Goal: Navigation & Orientation: Find specific page/section

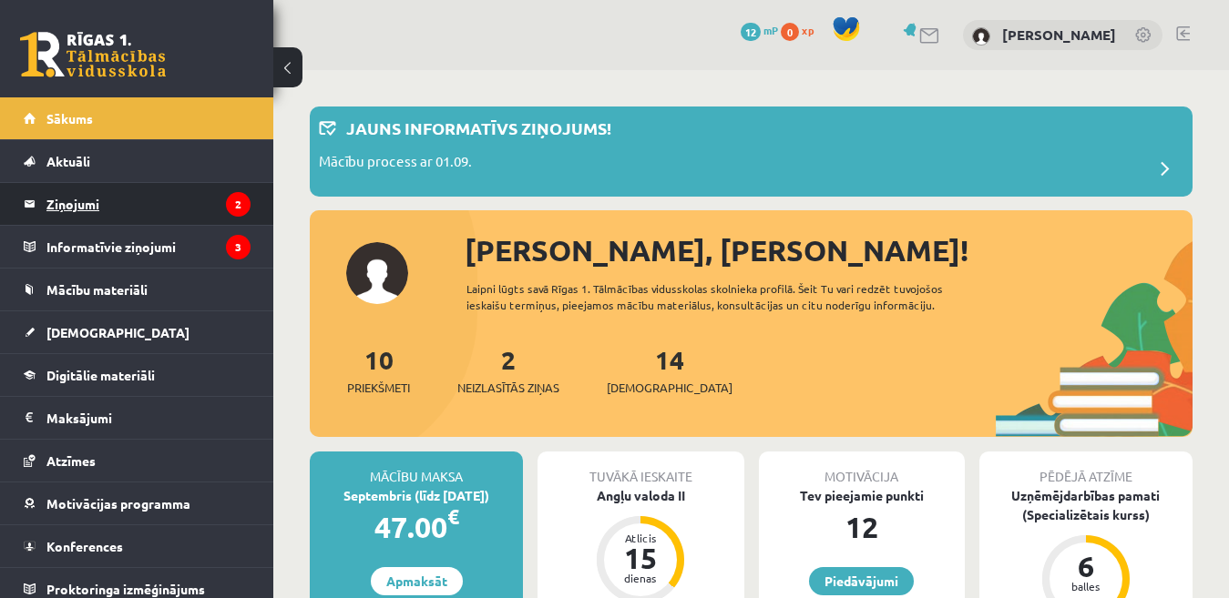
click at [68, 209] on legend "Ziņojumi 2" at bounding box center [148, 204] width 204 height 42
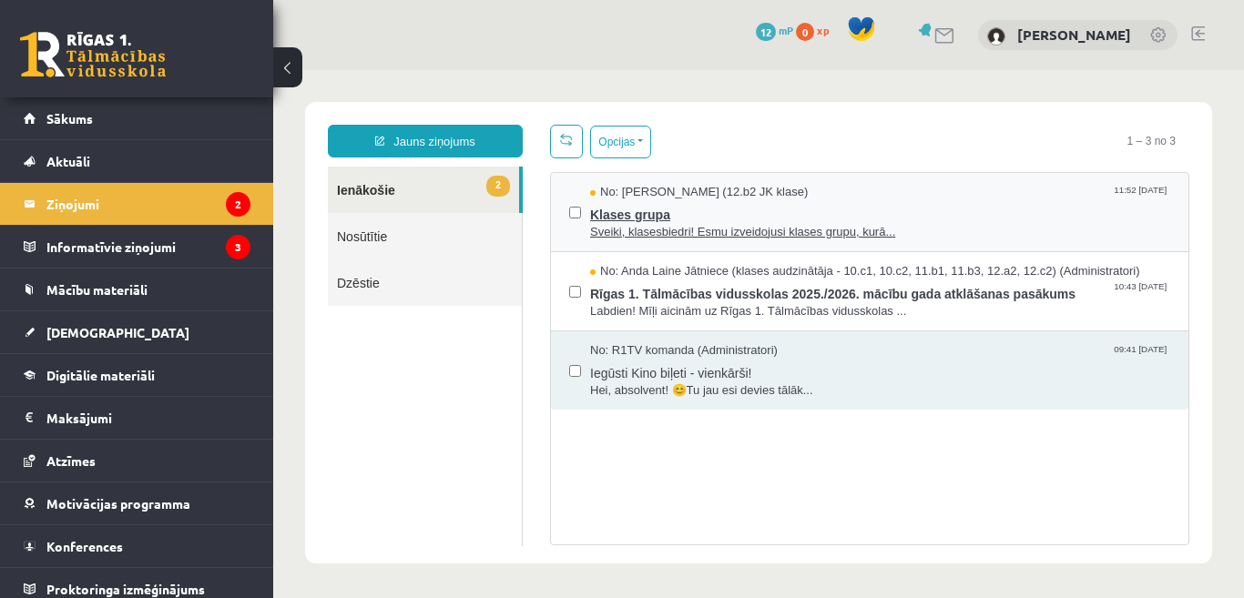
click at [732, 238] on span "Sveiki, klasesbiedri! Esmu izveidojusi klases grupu, kurā..." at bounding box center [880, 232] width 580 height 17
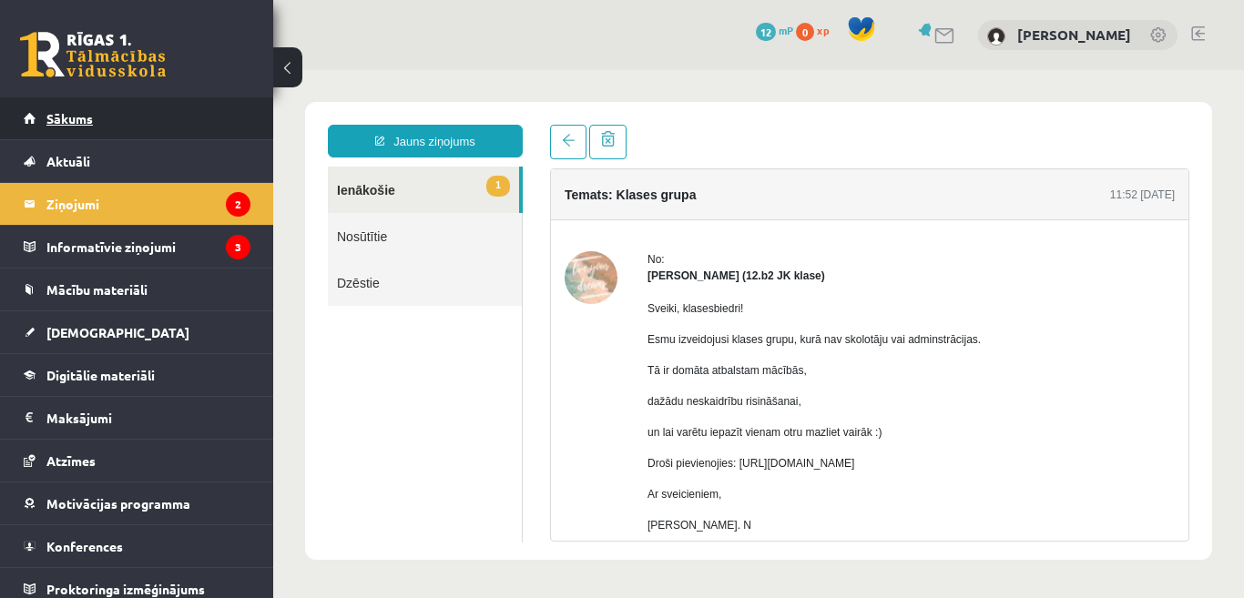
click at [77, 124] on span "Sākums" at bounding box center [69, 118] width 46 height 16
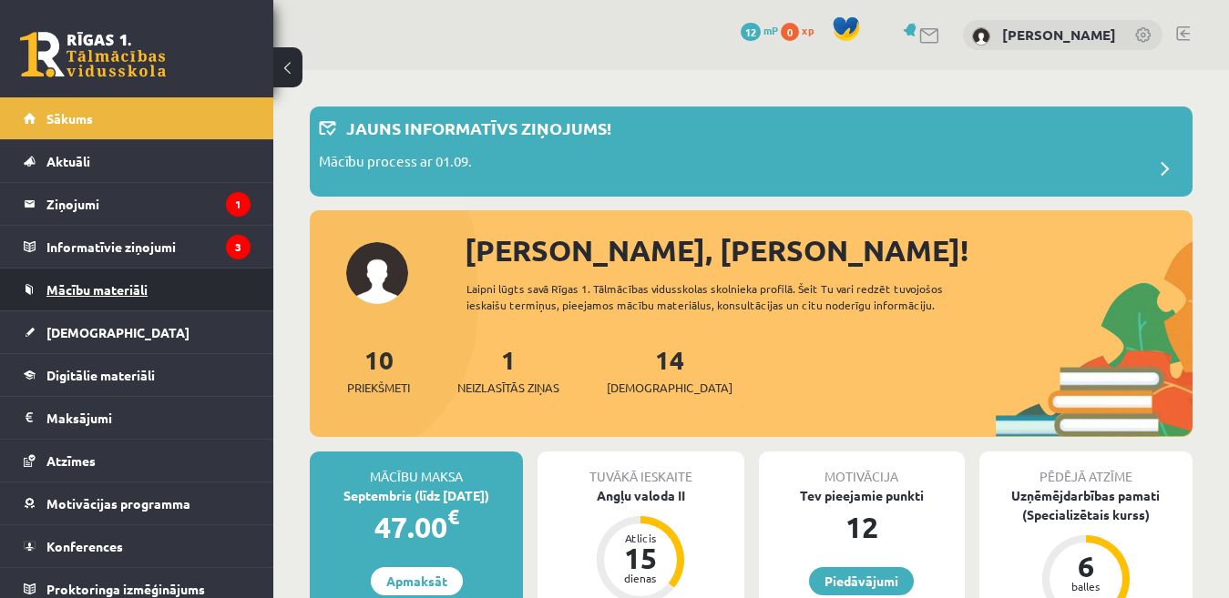
click at [94, 295] on span "Mācību materiāli" at bounding box center [96, 289] width 101 height 16
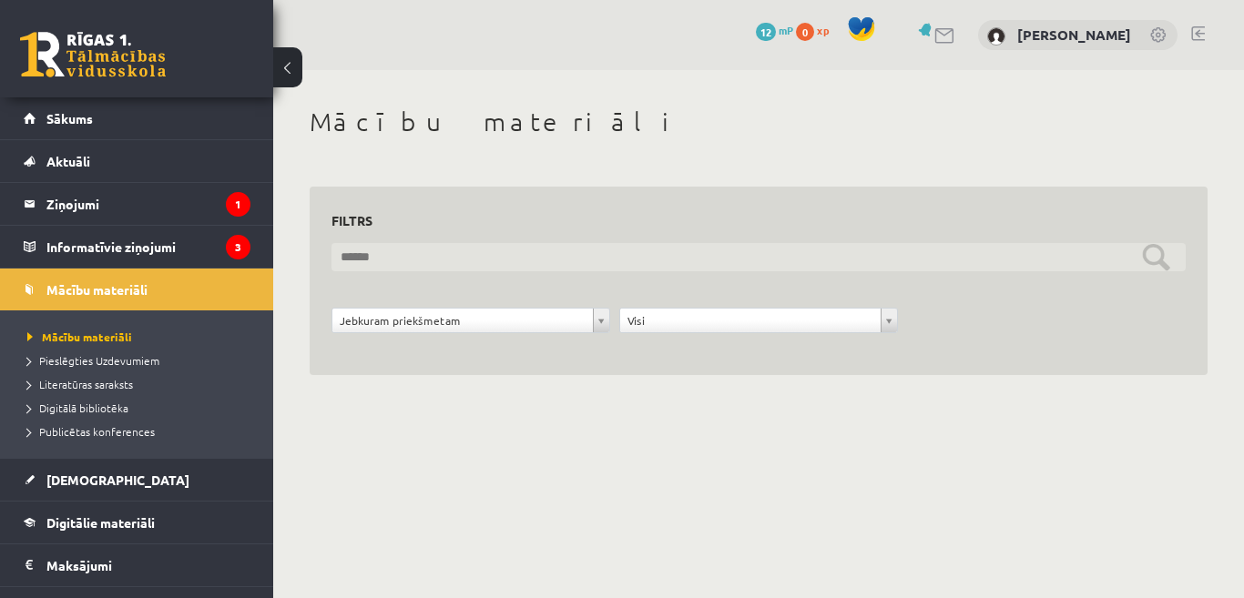
click at [465, 260] on input "text" at bounding box center [759, 257] width 854 height 28
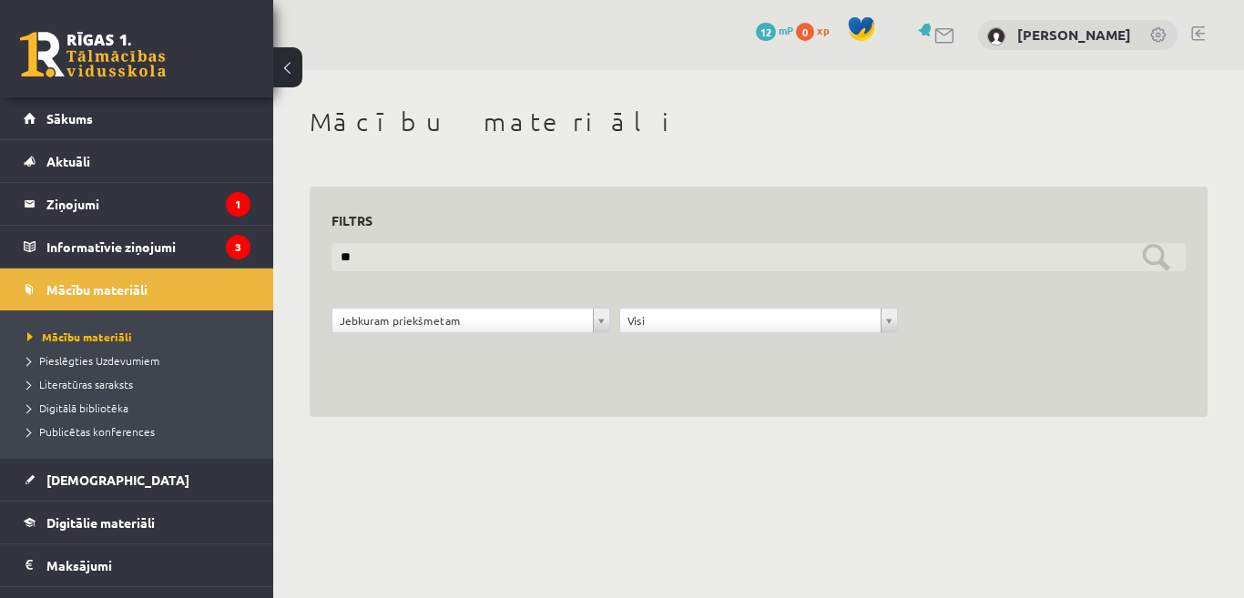
type input "**"
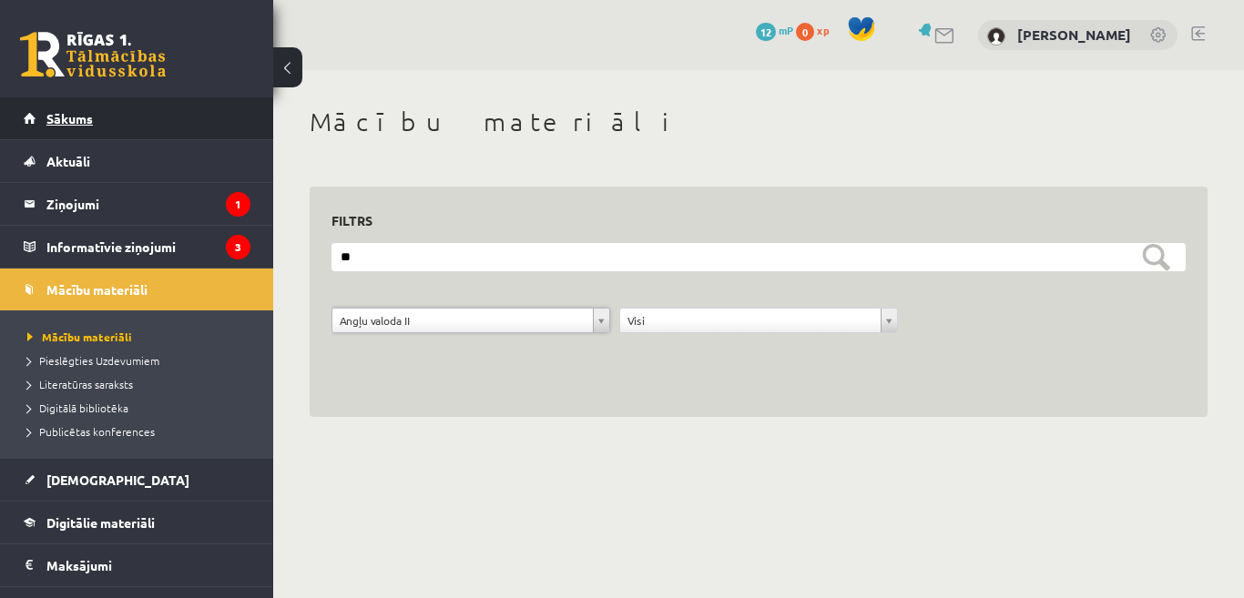
click at [58, 119] on span "Sākums" at bounding box center [69, 118] width 46 height 16
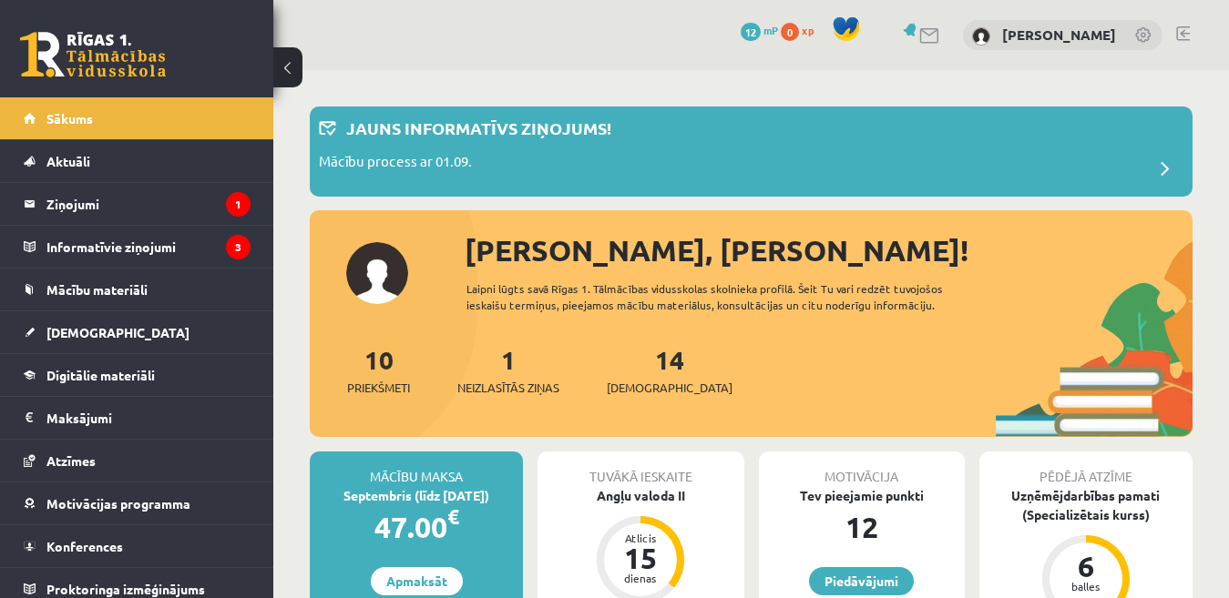
scroll to position [91, 0]
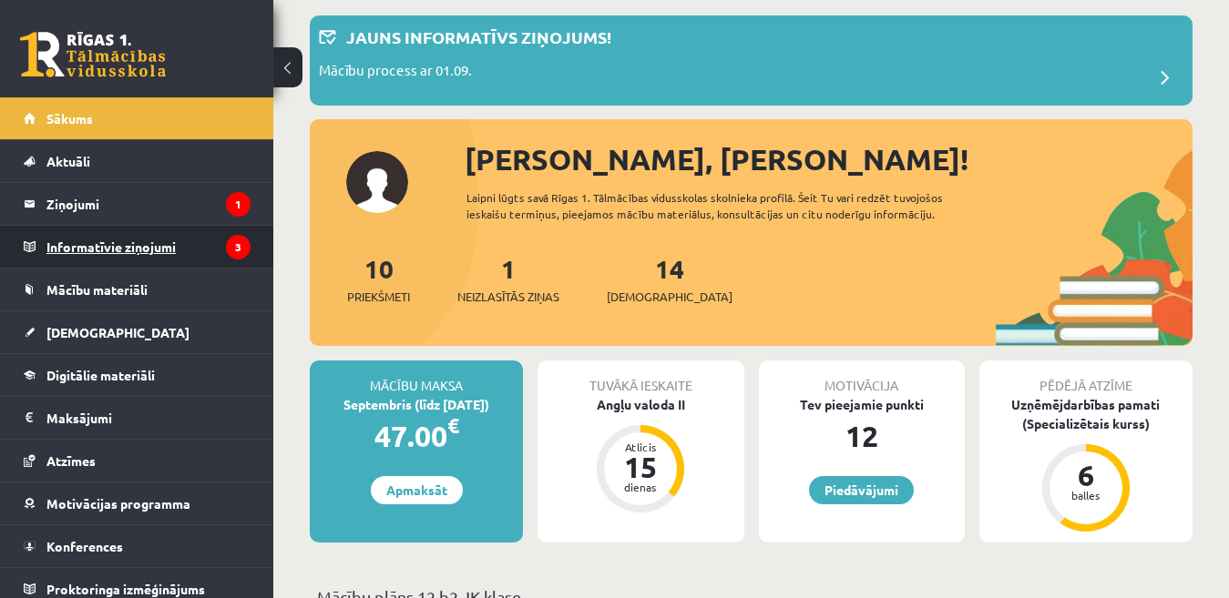
click at [96, 241] on legend "Informatīvie ziņojumi 3" at bounding box center [148, 247] width 204 height 42
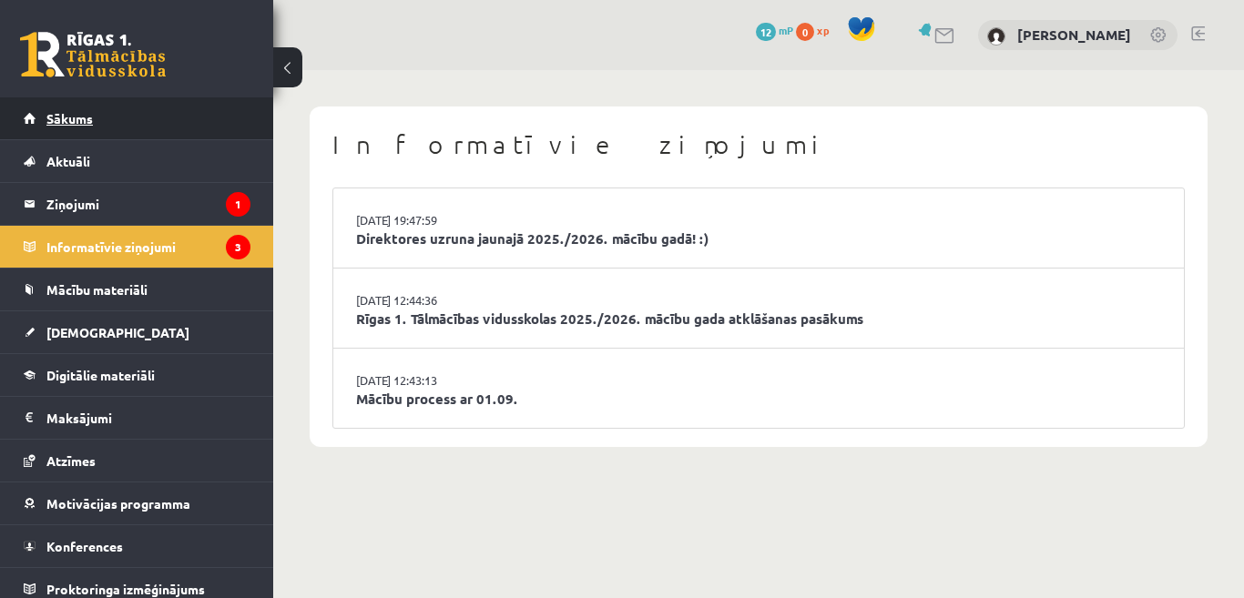
click at [56, 121] on span "Sākums" at bounding box center [69, 118] width 46 height 16
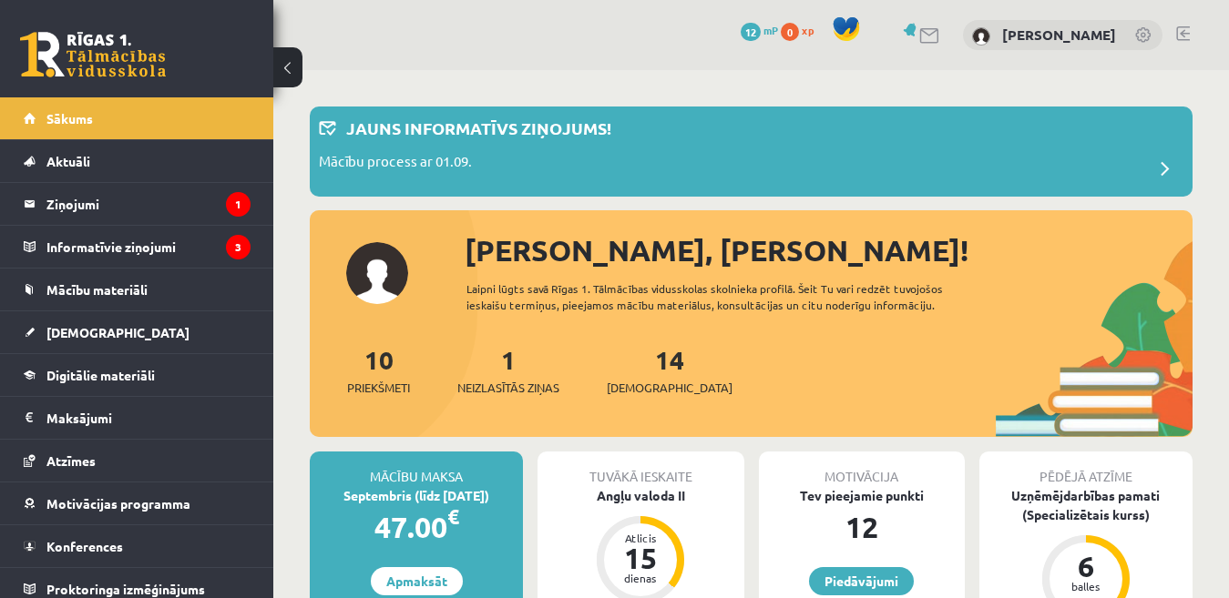
click at [1184, 36] on link at bounding box center [1183, 33] width 14 height 15
